Goal: Check status: Check status

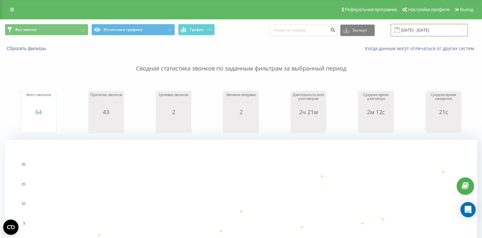
click at [415, 30] on input "02.09.2025 - 22.09.2025" at bounding box center [429, 30] width 77 height 12
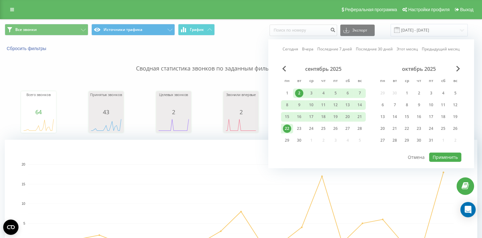
click at [282, 69] on div "сентябрь 2025 пн вт ср чт пт сб вс 1 2 3 4 5 6 7 8 9 10 11 12 13 14 15 16 17 18…" at bounding box center [371, 109] width 180 height 86
click at [281, 68] on div "сентябрь 2025" at bounding box center [323, 69] width 85 height 6
click at [283, 68] on span "Previous Month" at bounding box center [284, 69] width 4 height 6
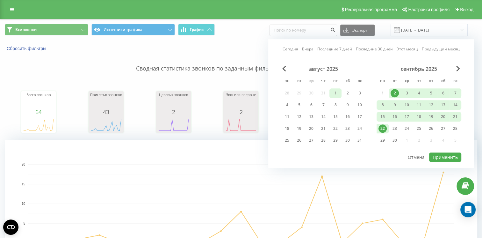
click at [333, 93] on div "1" at bounding box center [336, 93] width 8 height 8
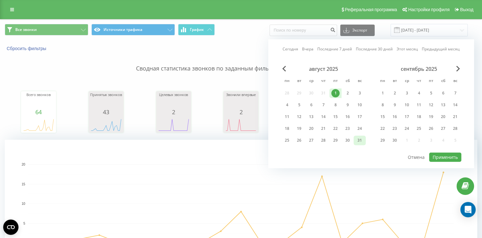
click at [361, 140] on div "31" at bounding box center [360, 140] width 8 height 8
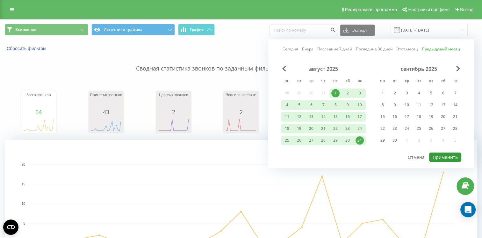
click at [438, 155] on button "Применить" at bounding box center [445, 156] width 32 height 9
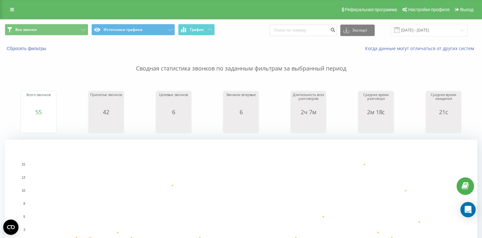
click at [400, 29] on span at bounding box center [397, 30] width 6 height 6
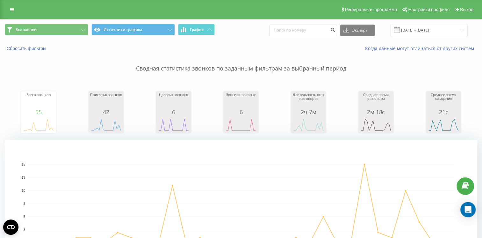
click at [400, 31] on span at bounding box center [397, 30] width 6 height 6
click at [414, 32] on input "01.08.2025 - 31.08.2025" at bounding box center [429, 30] width 77 height 12
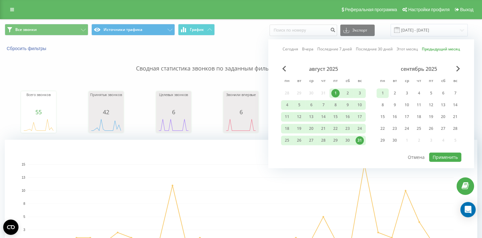
click at [385, 93] on div "1" at bounding box center [383, 93] width 8 height 8
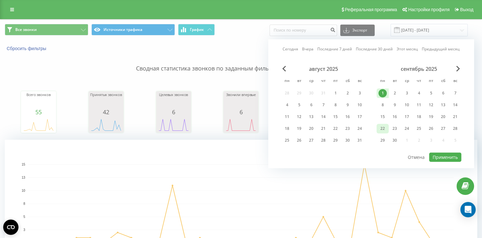
click at [387, 129] on div "22" at bounding box center [383, 129] width 12 height 10
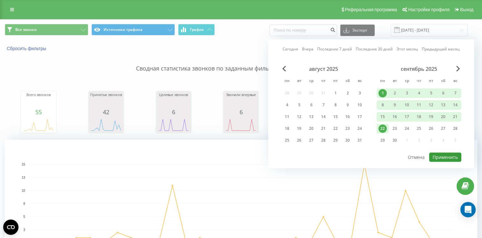
click at [441, 156] on button "Применить" at bounding box center [445, 156] width 32 height 9
type input "[DATE] - [DATE]"
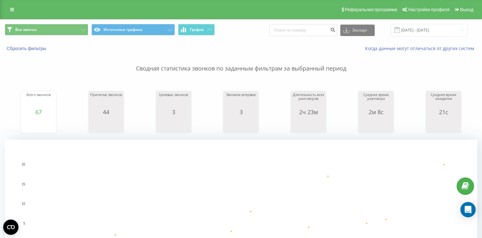
click at [400, 31] on span at bounding box center [397, 30] width 6 height 6
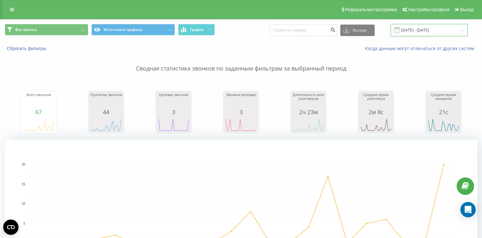
click at [408, 29] on input "[DATE] - [DATE]" at bounding box center [429, 30] width 77 height 12
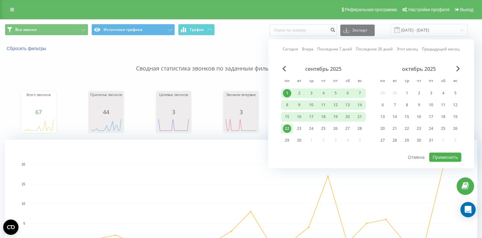
click at [288, 128] on div "22" at bounding box center [287, 128] width 8 height 8
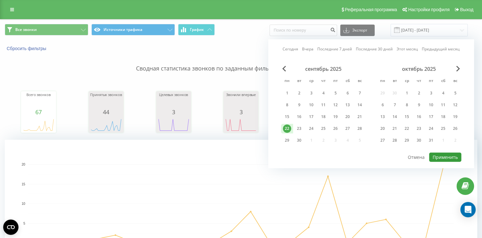
click at [437, 155] on button "Применить" at bounding box center [445, 156] width 32 height 9
type input "[DATE] - [DATE]"
